Goal: Information Seeking & Learning: Find specific page/section

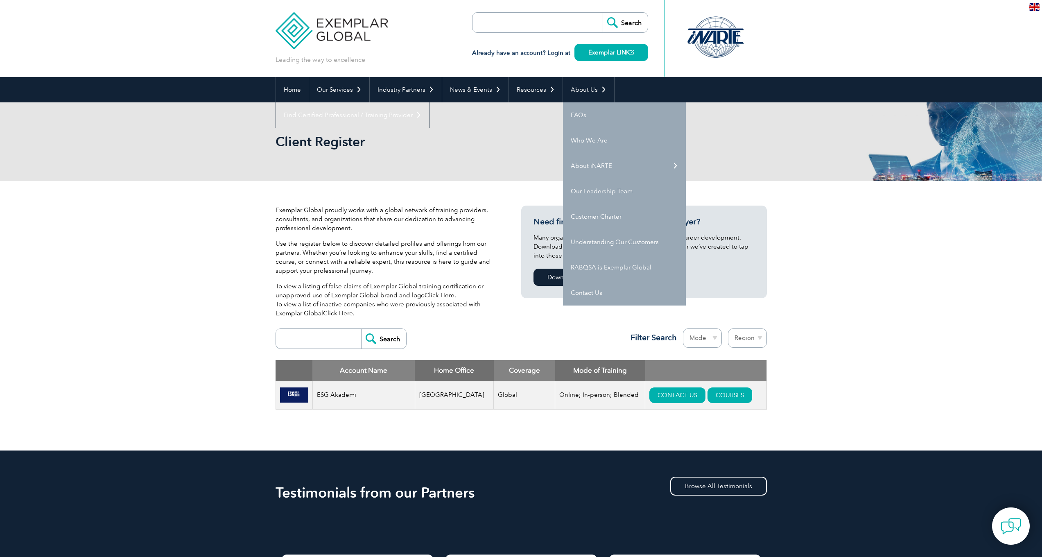
scroll to position [56, 0]
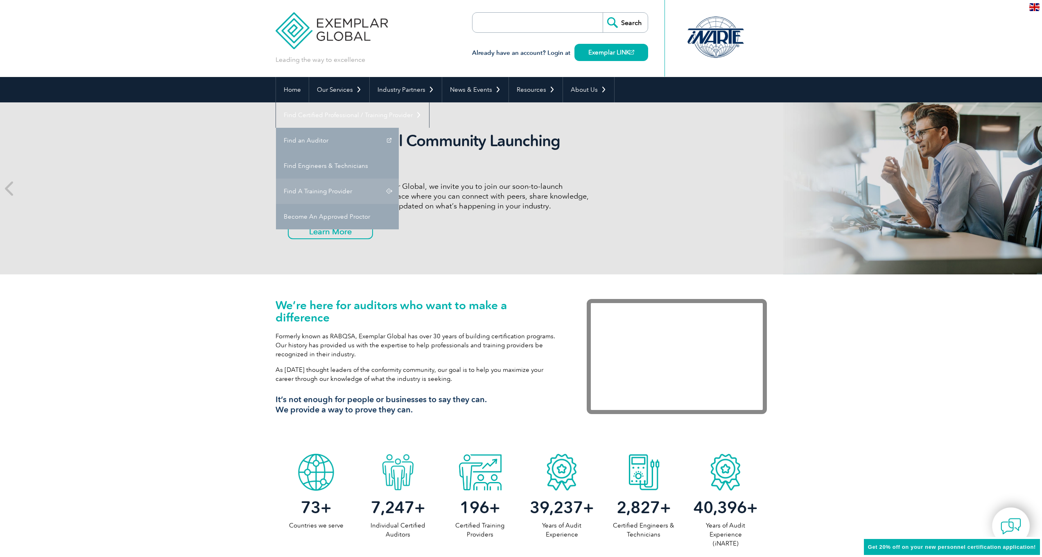
click at [399, 178] on link "Find A Training Provider" at bounding box center [337, 190] width 123 height 25
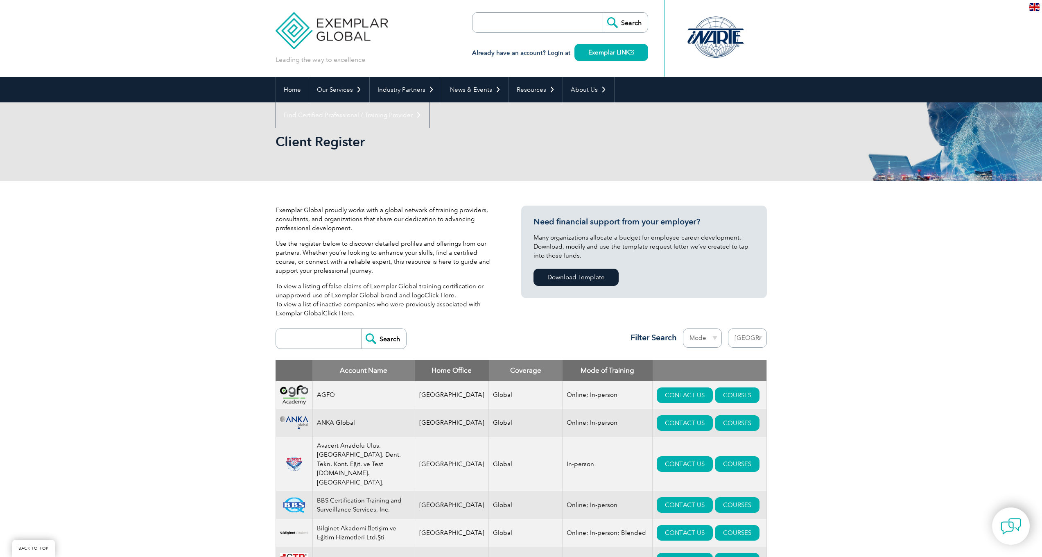
select select "Turkey"
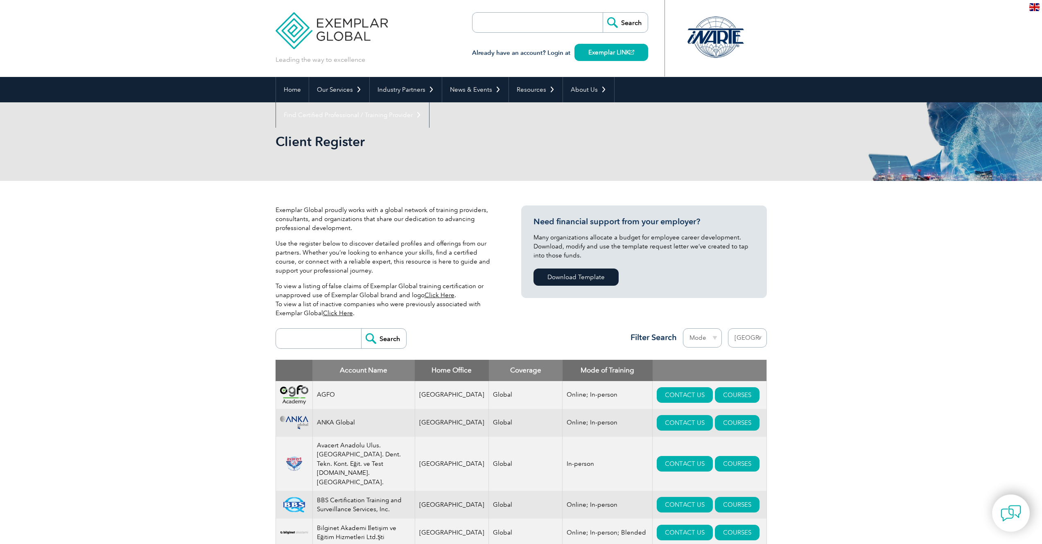
drag, startPoint x: 1014, startPoint y: 1, endPoint x: 1020, endPoint y: -7, distance: 9.4
click at [339, 333] on input "search" at bounding box center [320, 339] width 81 height 20
type input "Esg Akademi"
click at [383, 339] on input "Search" at bounding box center [383, 339] width 45 height 20
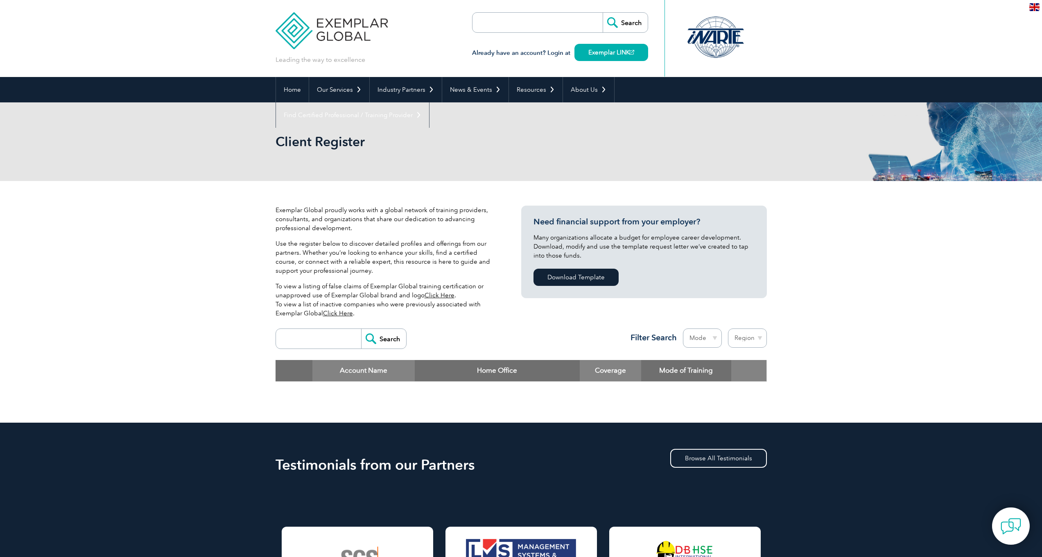
click at [319, 343] on input "search" at bounding box center [320, 339] width 81 height 20
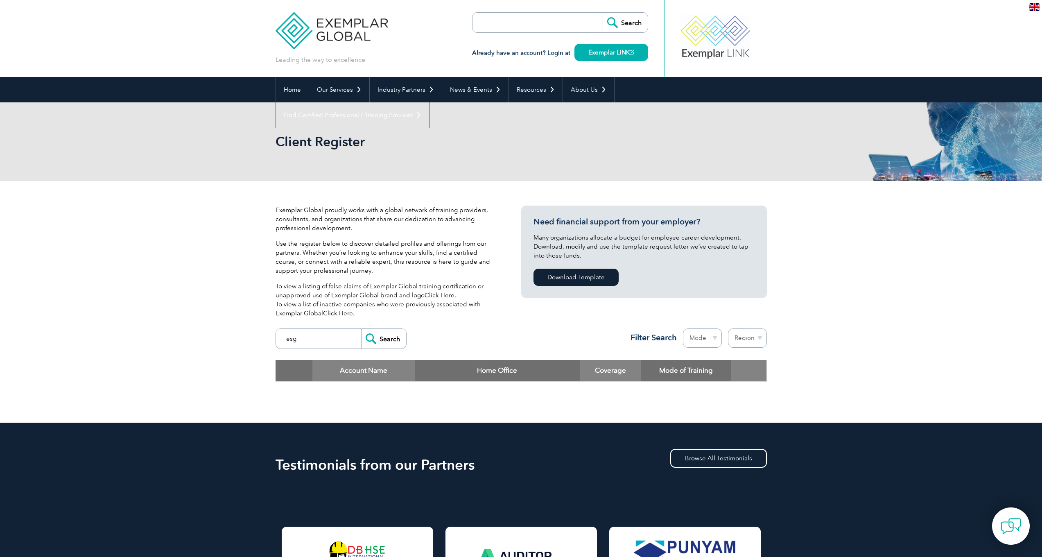
type input "esg"
click at [391, 341] on input "Search" at bounding box center [383, 339] width 45 height 20
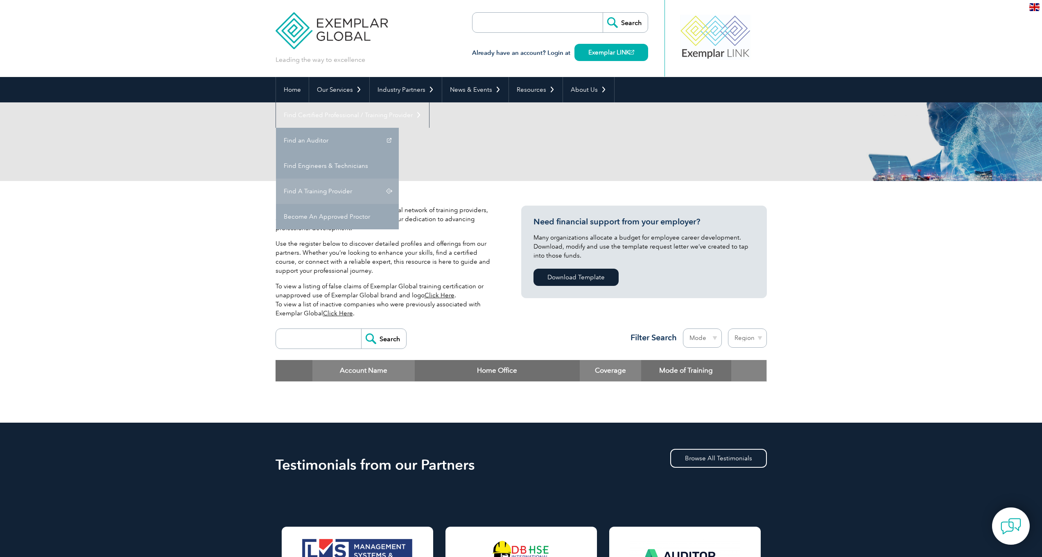
click at [399, 178] on link "Find A Training Provider" at bounding box center [337, 190] width 123 height 25
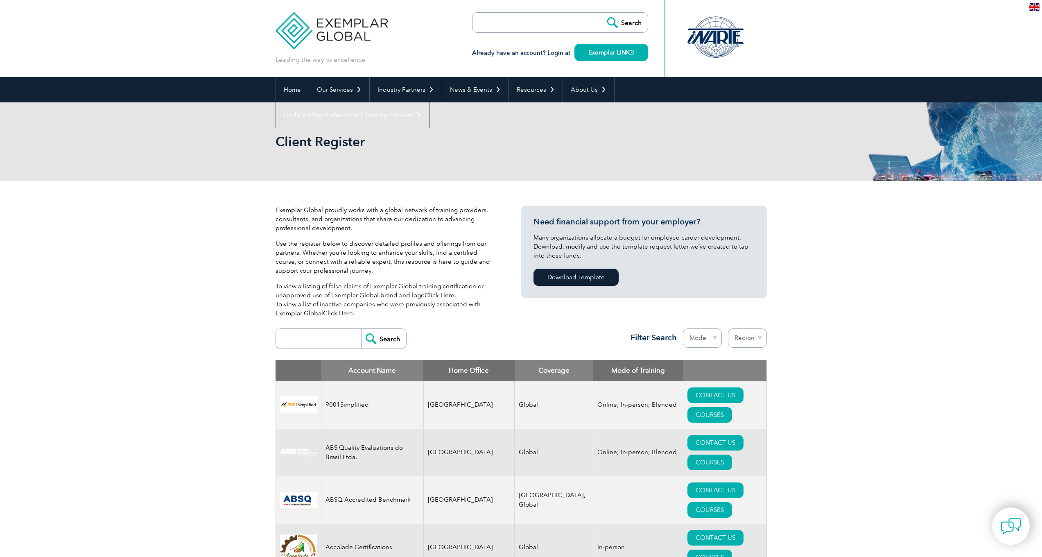
click at [330, 335] on input "search" at bounding box center [320, 339] width 81 height 20
type input "esg"
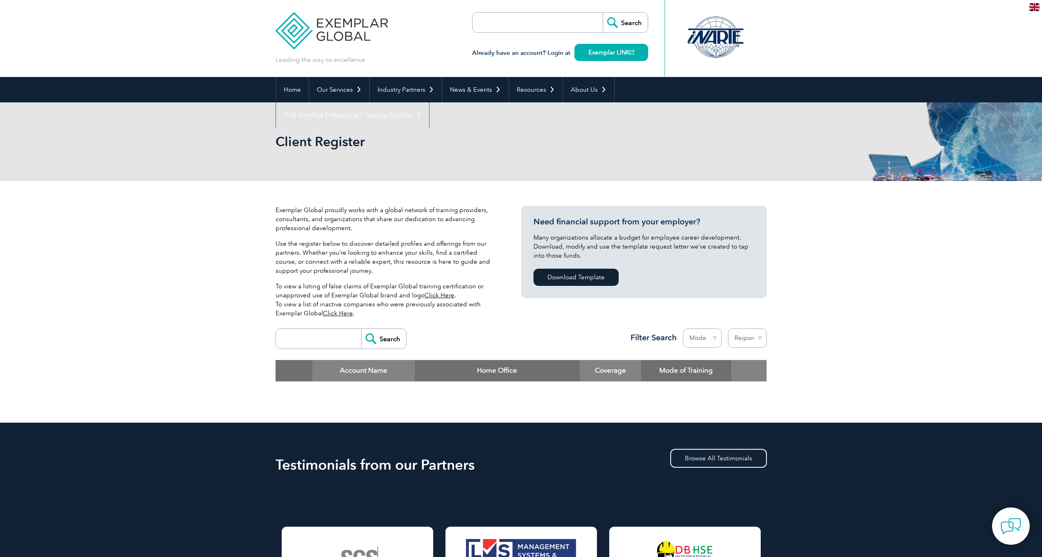
click at [330, 334] on input "search" at bounding box center [320, 339] width 81 height 20
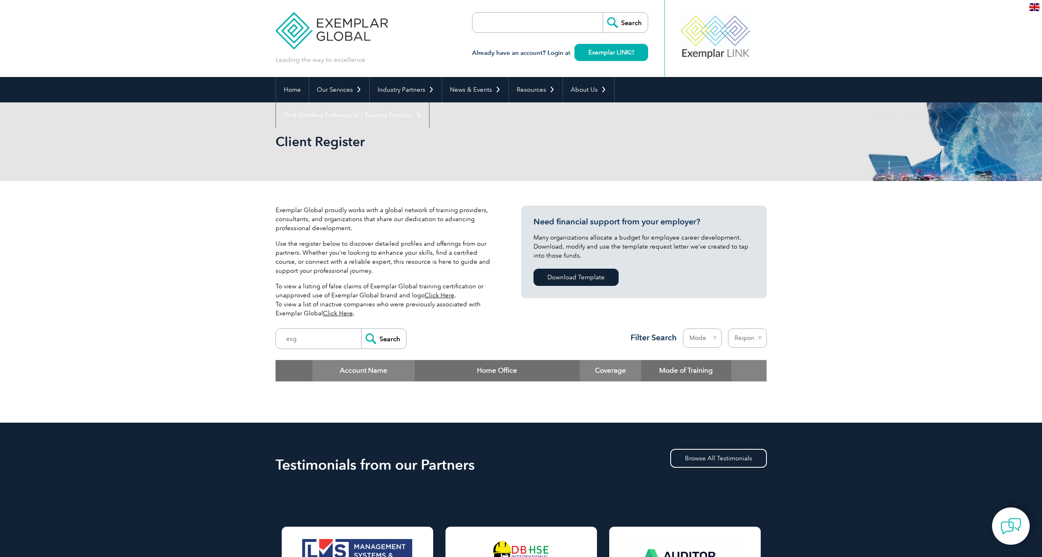
type input "esg AKADEMİ"
click at [388, 341] on input "Search" at bounding box center [383, 339] width 45 height 20
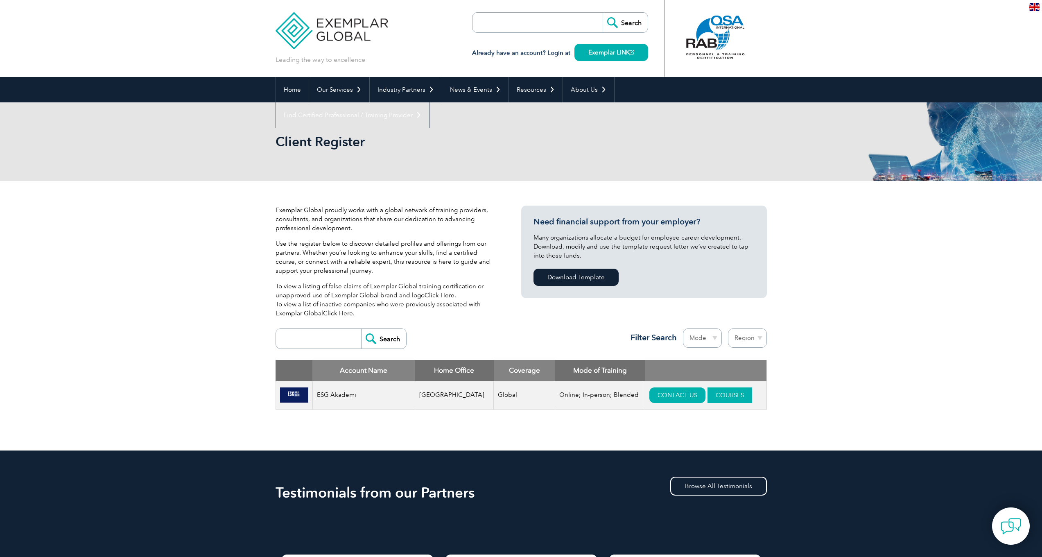
click at [714, 395] on link "COURSES" at bounding box center [729, 395] width 45 height 16
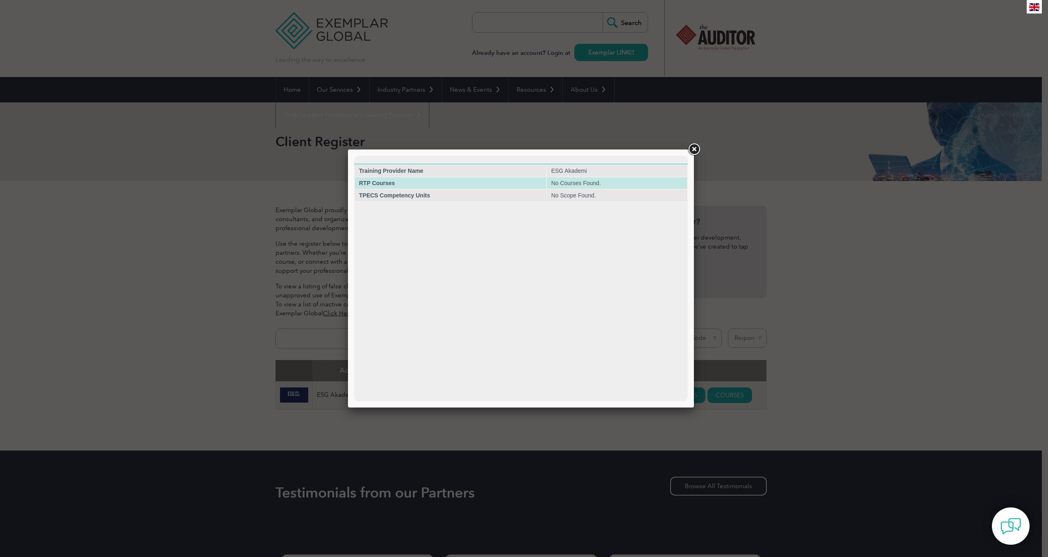
click at [591, 186] on td "No Courses Found." at bounding box center [617, 182] width 140 height 11
click at [698, 147] on link at bounding box center [694, 149] width 15 height 15
